Goal: Transaction & Acquisition: Purchase product/service

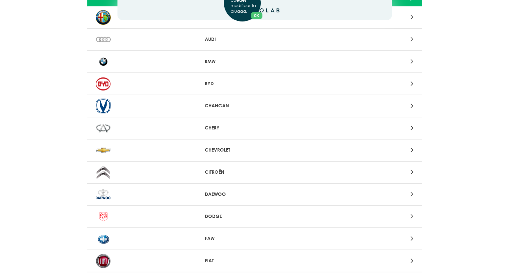
scroll to position [51, 0]
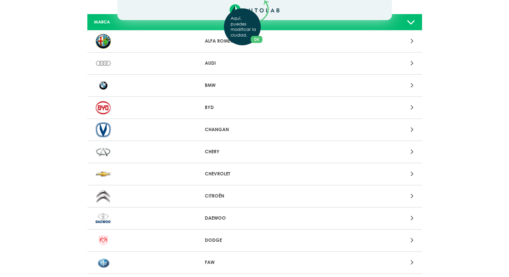
click at [411, 85] on div "Aquí, puedes modificar la ciudad. OK .aex,.bex{fill:none!important;stroke:#50c4…" at bounding box center [254, 87] width 509 height 277
click at [412, 84] on icon at bounding box center [411, 85] width 3 height 9
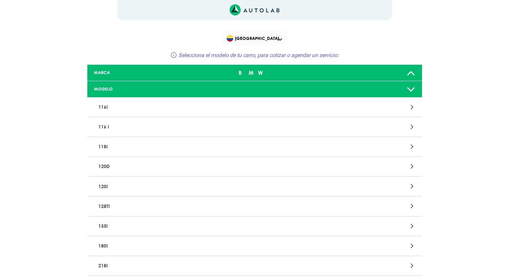
click at [412, 147] on icon at bounding box center [411, 146] width 3 height 9
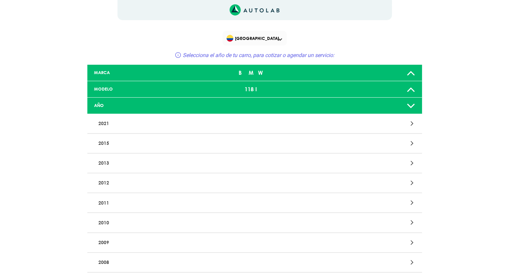
click at [410, 105] on icon at bounding box center [411, 105] width 9 height 13
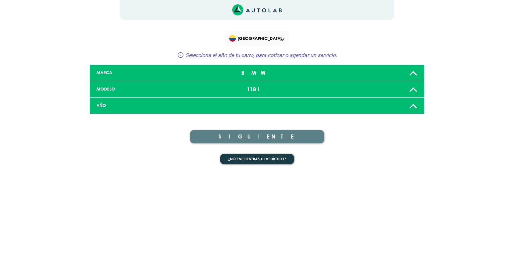
click at [413, 105] on icon at bounding box center [413, 105] width 9 height 13
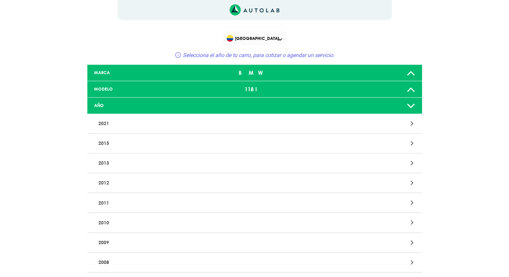
click at [100, 122] on p "2021" at bounding box center [200, 123] width 209 height 12
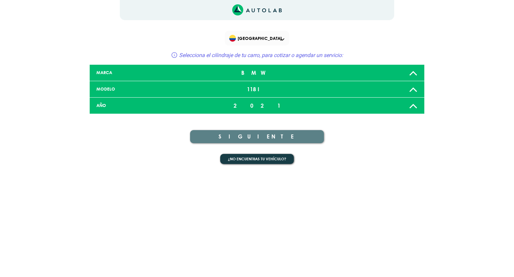
click at [414, 105] on icon at bounding box center [413, 105] width 9 height 13
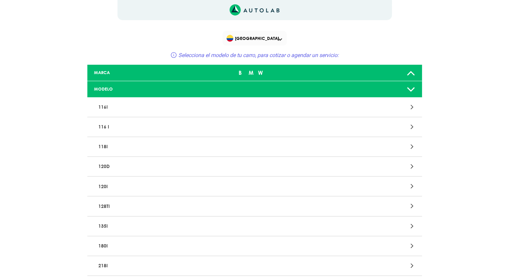
scroll to position [51, 0]
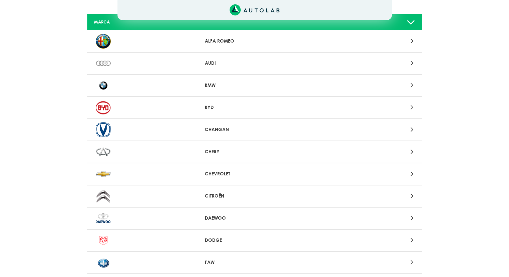
click at [412, 85] on icon at bounding box center [411, 85] width 3 height 9
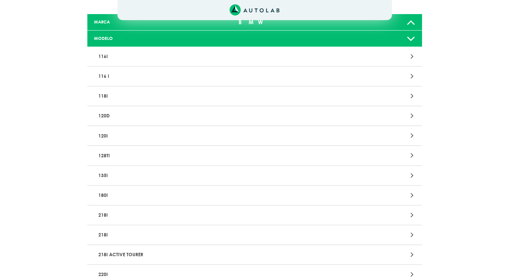
click at [413, 95] on icon at bounding box center [411, 95] width 3 height 9
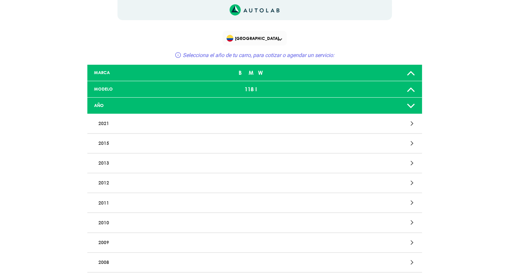
drag, startPoint x: 179, startPoint y: 129, endPoint x: 184, endPoint y: 129, distance: 5.0
click at [179, 129] on p "2021" at bounding box center [200, 123] width 209 height 12
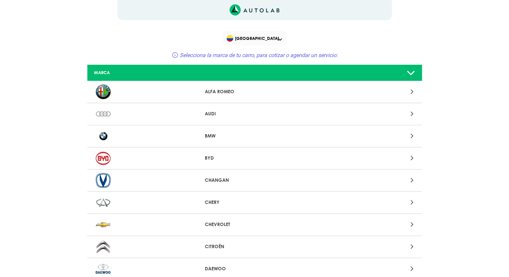
click at [411, 137] on icon at bounding box center [411, 135] width 3 height 9
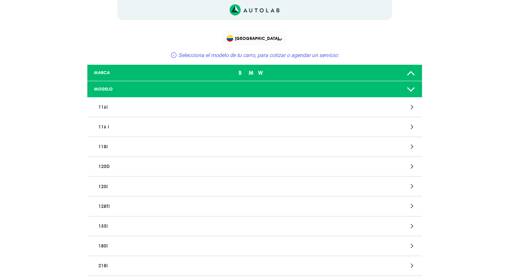
click at [411, 146] on icon at bounding box center [411, 146] width 3 height 9
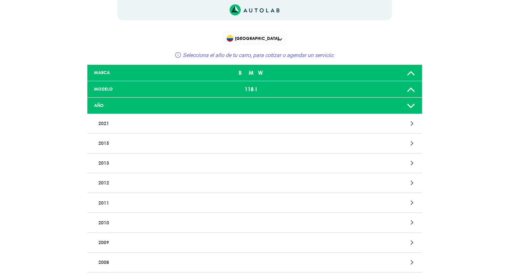
click at [412, 124] on icon at bounding box center [411, 123] width 3 height 9
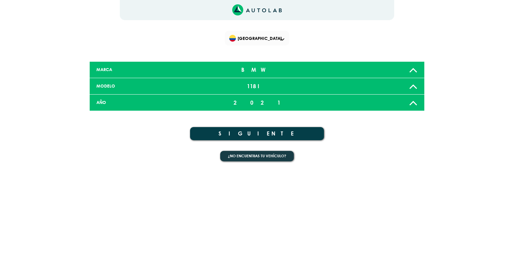
click at [262, 133] on button "SIGUIENTE" at bounding box center [257, 133] width 134 height 13
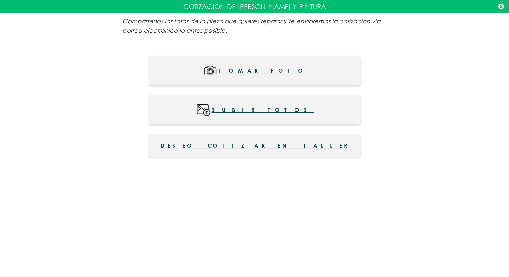
click at [246, 147] on span "Deseo cotizar en taller" at bounding box center [255, 145] width 188 height 8
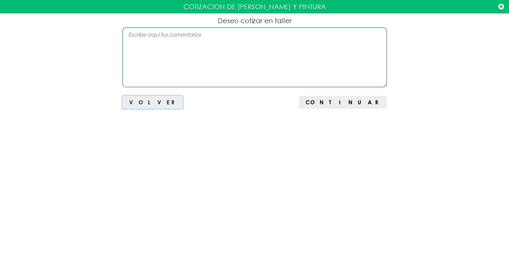
click at [142, 103] on span "Volver" at bounding box center [152, 102] width 47 height 6
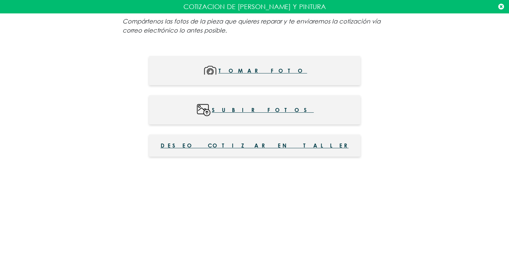
scroll to position [100, 0]
click at [252, 145] on span "Deseo cotizar en taller" at bounding box center [255, 145] width 188 height 8
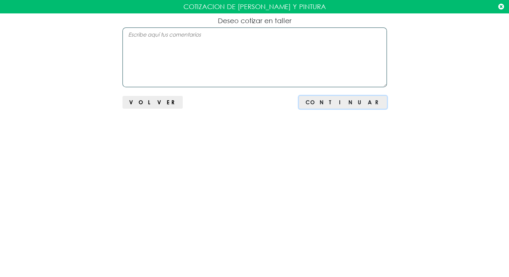
click at [359, 96] on button "Continuar" at bounding box center [343, 102] width 88 height 13
click at [356, 99] on div "Continuar" at bounding box center [343, 103] width 74 height 8
click at [355, 100] on span "Continuar" at bounding box center [343, 103] width 74 height 6
